Goal: Information Seeking & Learning: Learn about a topic

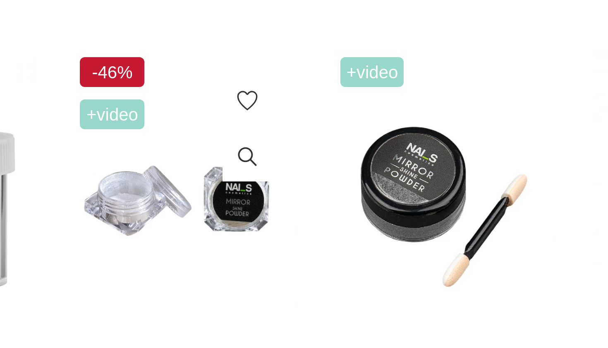
scroll to position [447, 0]
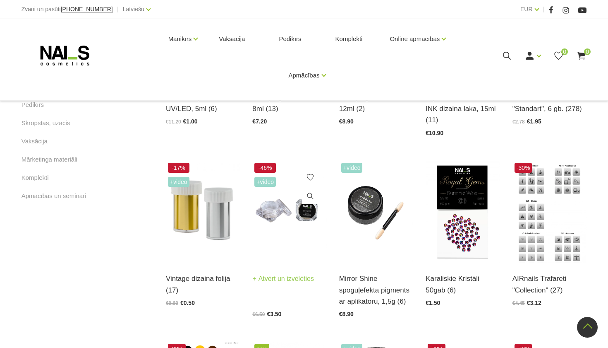
click at [283, 223] on img at bounding box center [289, 212] width 74 height 102
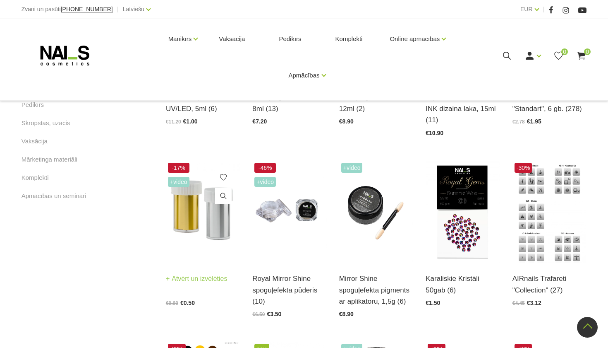
scroll to position [495, 0]
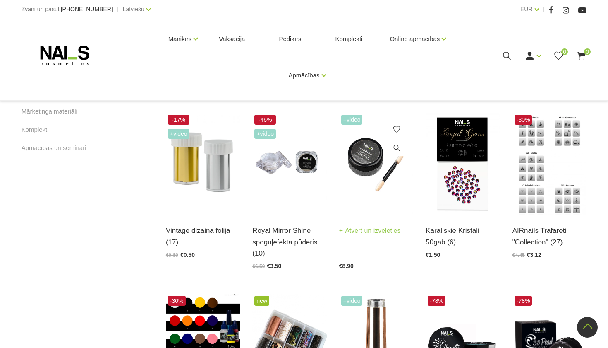
click at [380, 168] on img at bounding box center [376, 164] width 74 height 102
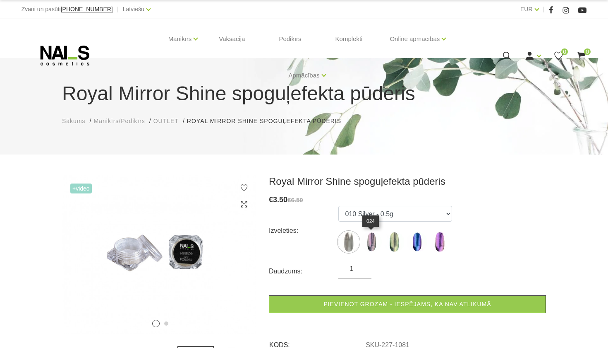
click at [366, 241] on img at bounding box center [371, 241] width 21 height 21
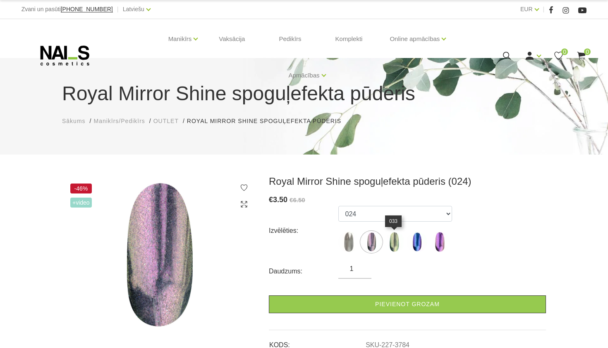
click at [394, 236] on img at bounding box center [394, 241] width 21 height 21
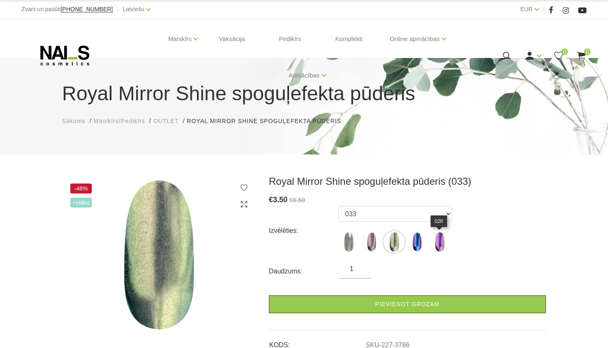
click at [430, 241] on img at bounding box center [440, 241] width 21 height 21
select select "3790"
